Goal: Transaction & Acquisition: Purchase product/service

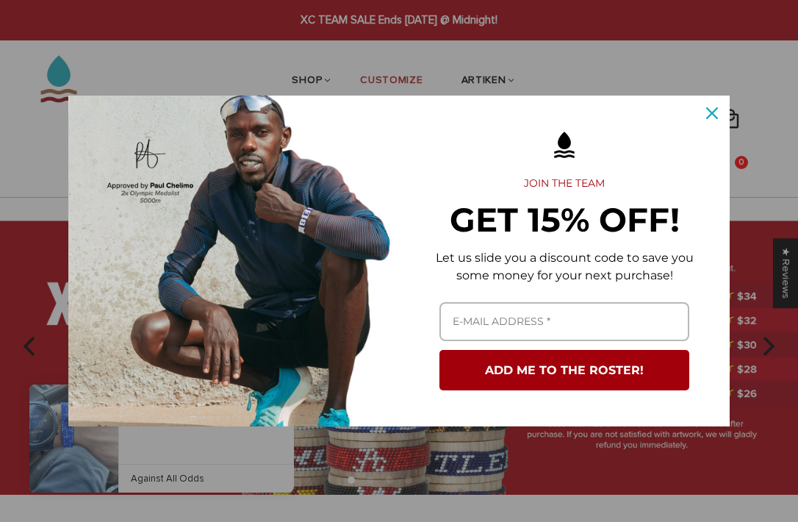
click at [709, 112] on icon "close icon" at bounding box center [712, 113] width 12 height 12
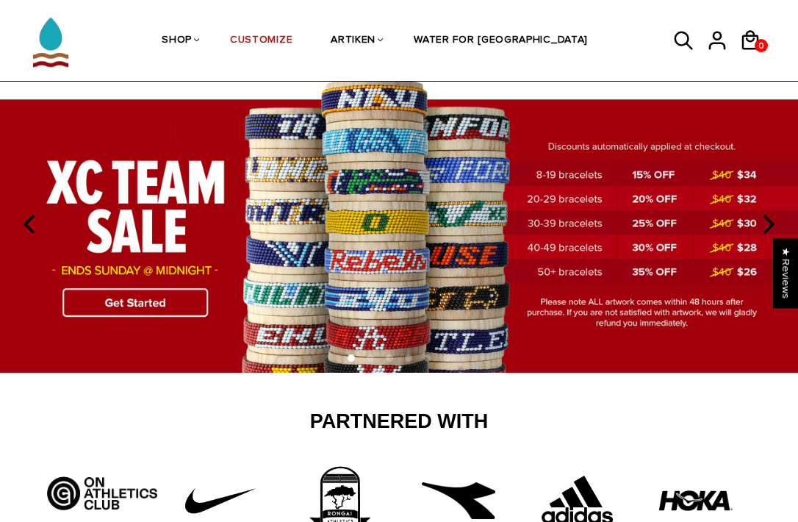
scroll to position [48, 0]
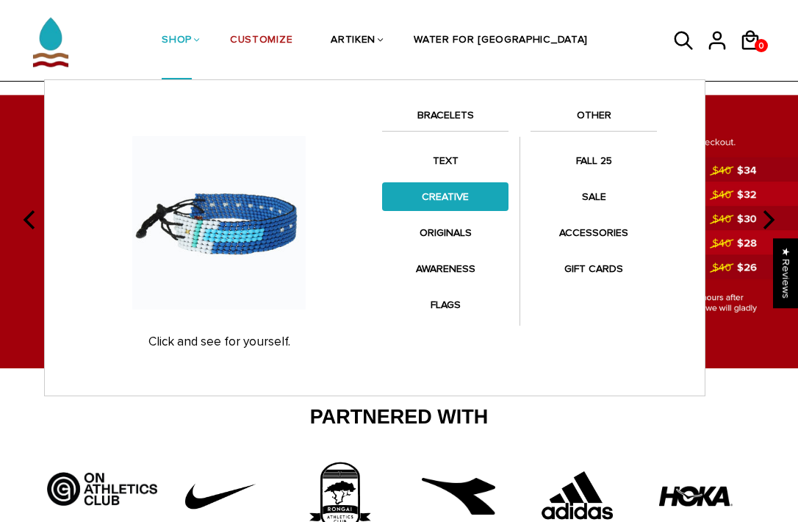
click at [445, 193] on link "CREATIVE" at bounding box center [445, 196] width 126 height 29
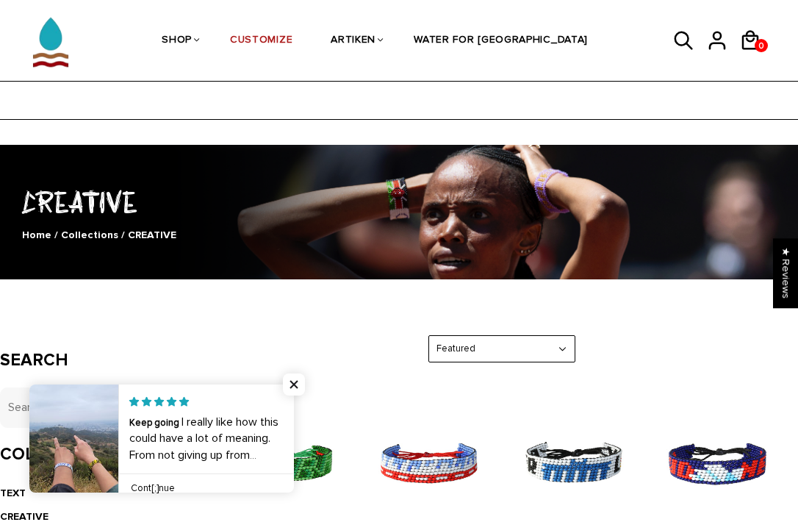
scroll to position [291, 0]
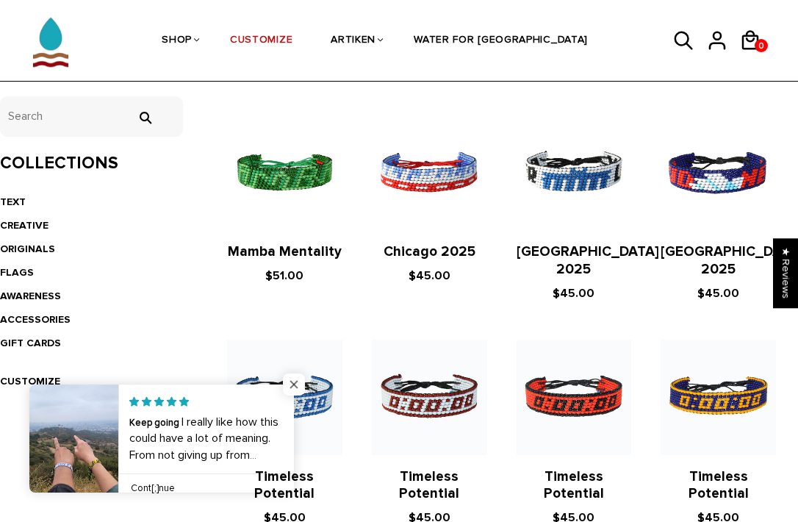
click at [296, 387] on span "Close popup widget" at bounding box center [294, 384] width 22 height 22
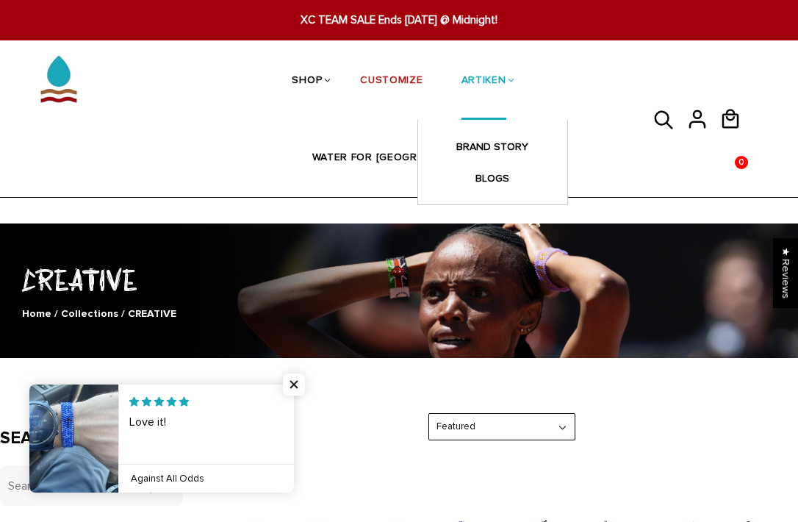
scroll to position [0, 0]
click at [462, 78] on link "ARTIKEN" at bounding box center [484, 82] width 45 height 78
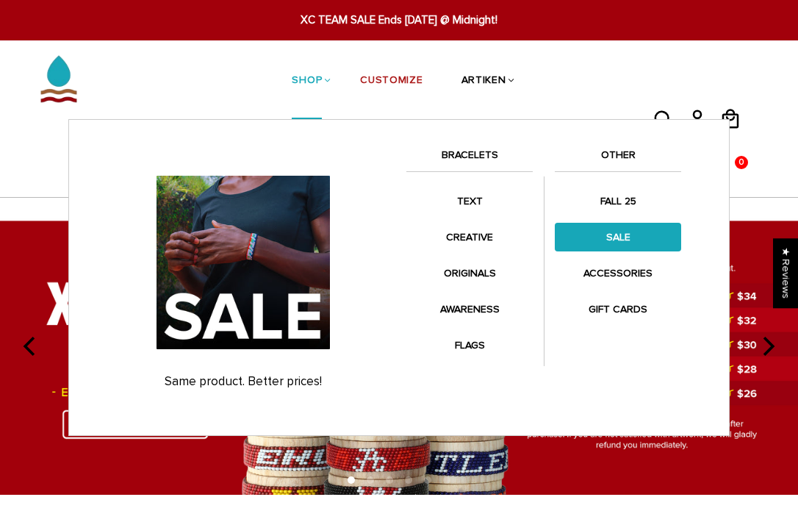
click at [615, 230] on link "SALE" at bounding box center [618, 237] width 126 height 29
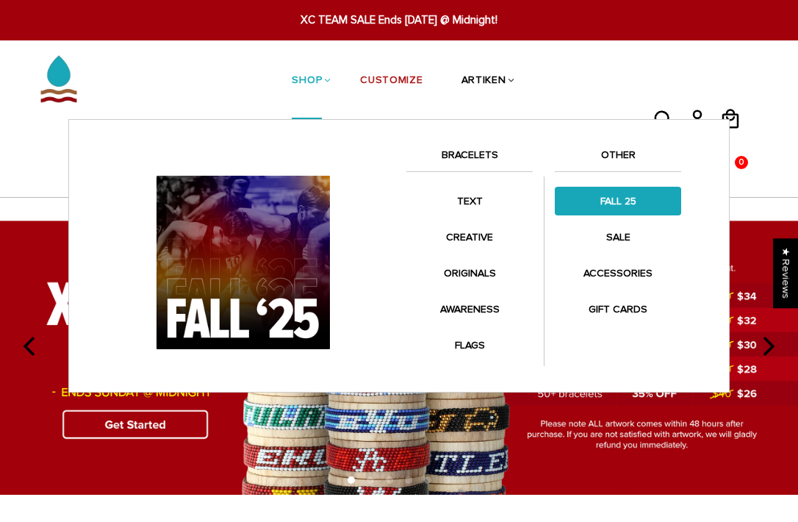
click at [619, 200] on link "FALL 25" at bounding box center [618, 201] width 126 height 29
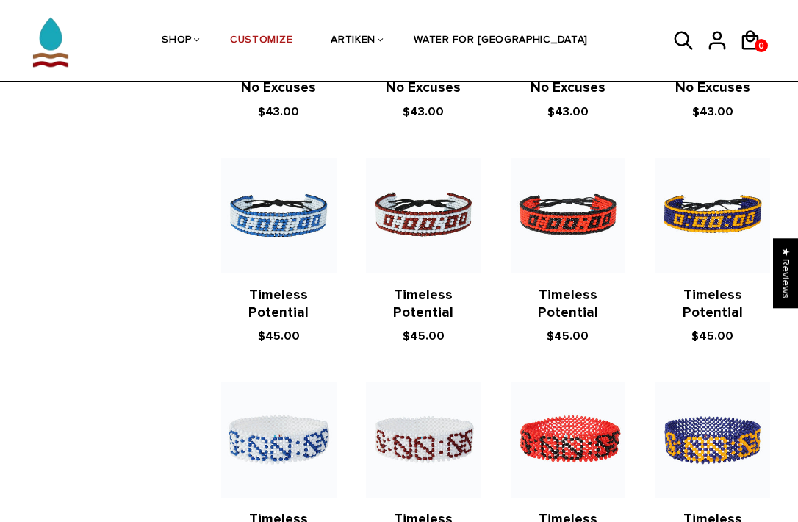
scroll to position [1160, 7]
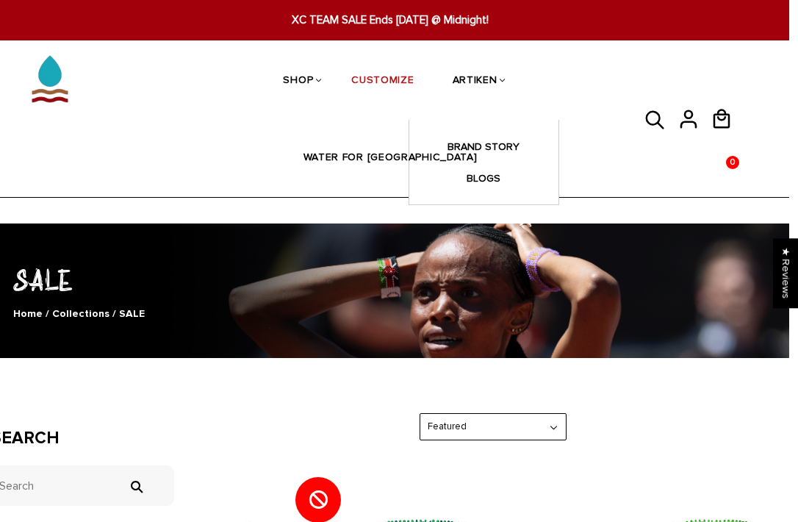
scroll to position [0, 9]
